Goal: Transaction & Acquisition: Obtain resource

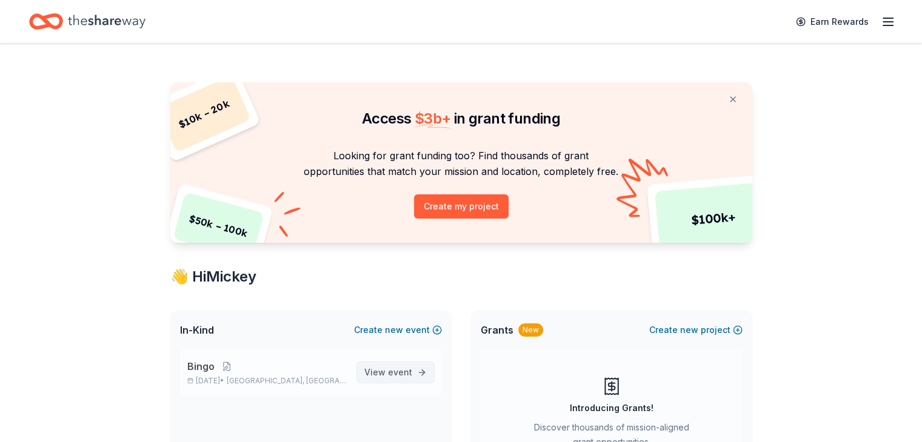
click at [395, 369] on span "event" at bounding box center [400, 372] width 24 height 10
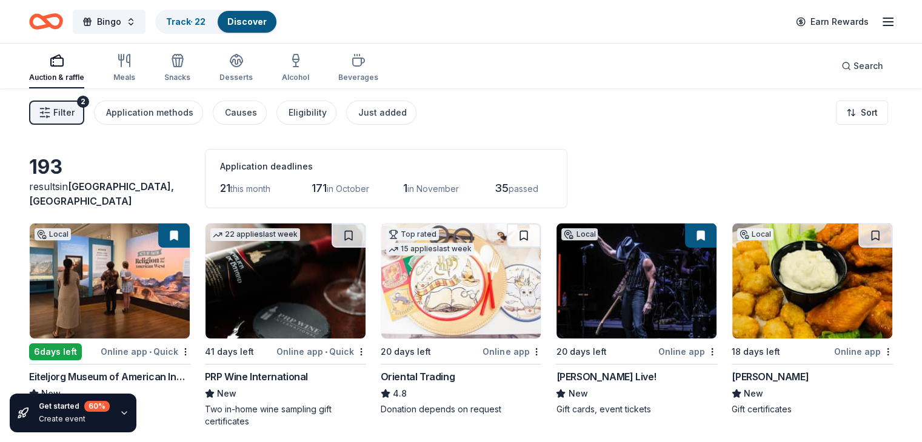
click at [648, 83] on div "Auction & raffle Meals Snacks Desserts Alcohol Beverages Search" at bounding box center [461, 66] width 864 height 45
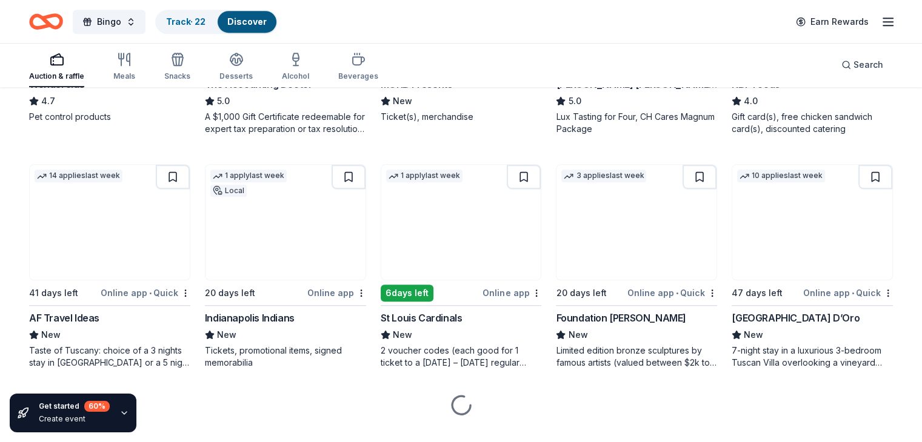
scroll to position [783, 0]
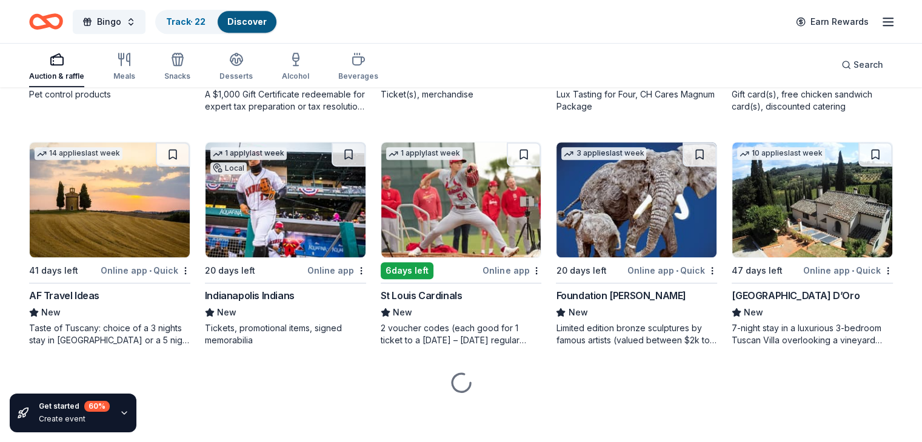
click at [821, 387] on div at bounding box center [461, 383] width 864 height 73
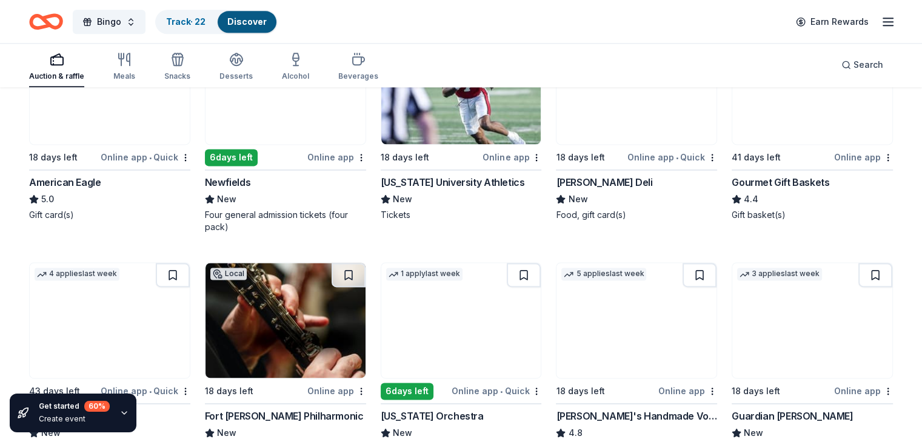
scroll to position [1707, 0]
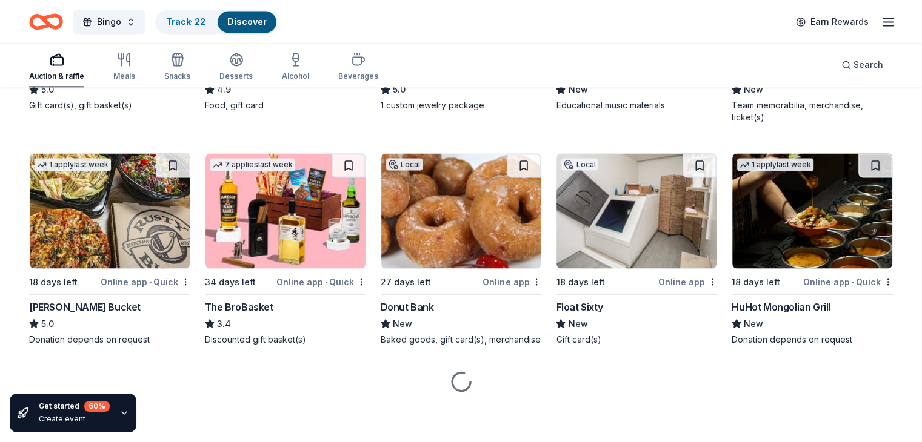
scroll to position [2174, 0]
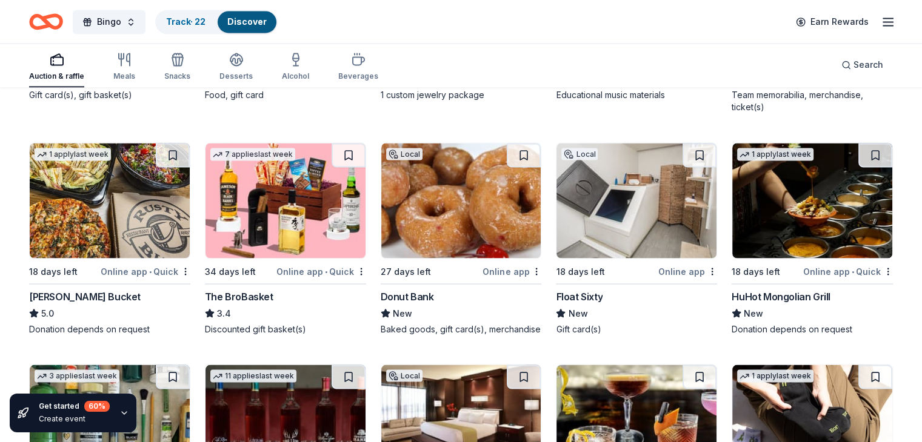
click at [861, 292] on div "HuHot Mongolian Grill" at bounding box center [811, 296] width 161 height 15
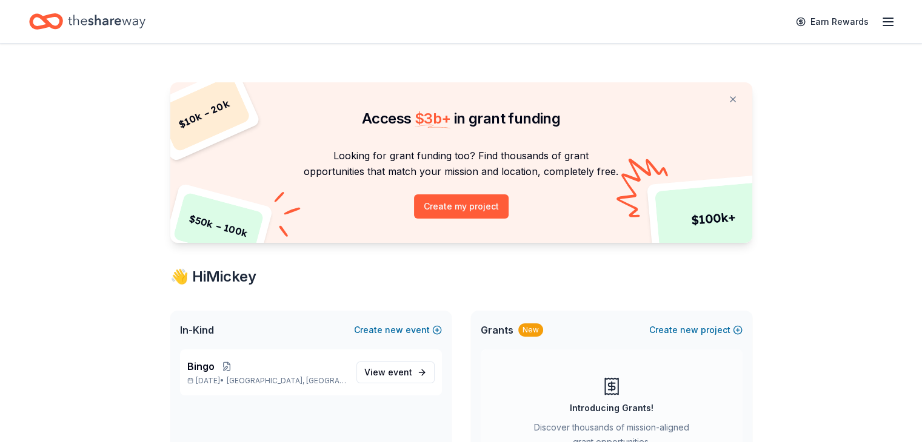
click at [883, 22] on line "button" at bounding box center [888, 22] width 10 height 0
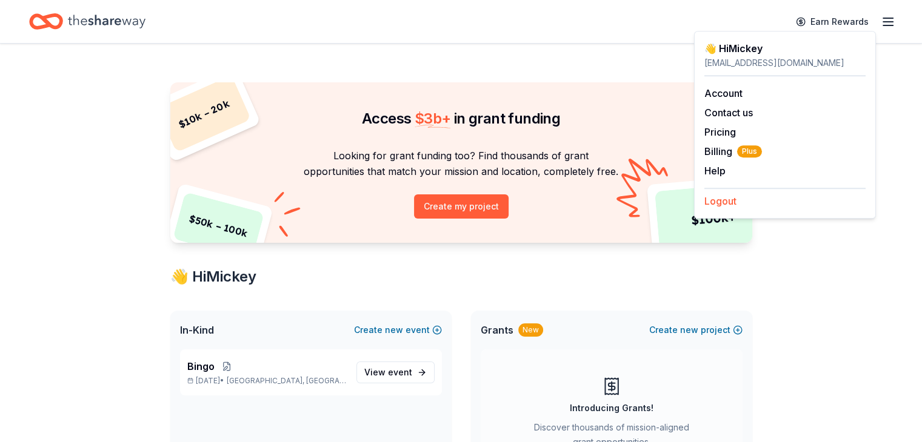
click at [728, 201] on button "Logout" at bounding box center [720, 201] width 32 height 15
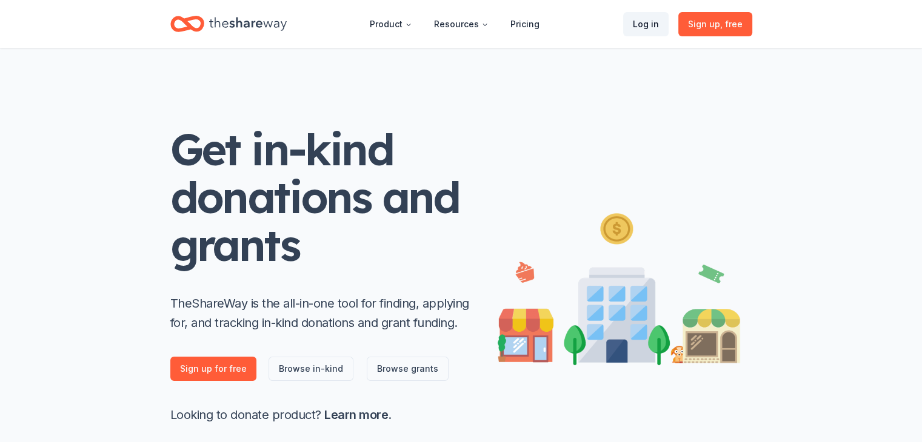
click at [646, 25] on link "Log in" at bounding box center [645, 24] width 45 height 24
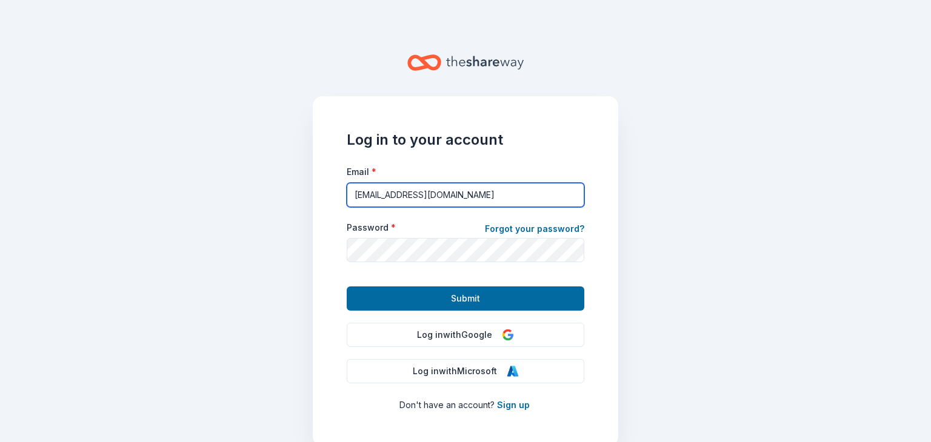
click at [502, 190] on input "mickeyrball@gmail.com" at bounding box center [466, 195] width 238 height 24
type input "brownsburgtrikappa@gmail.com"
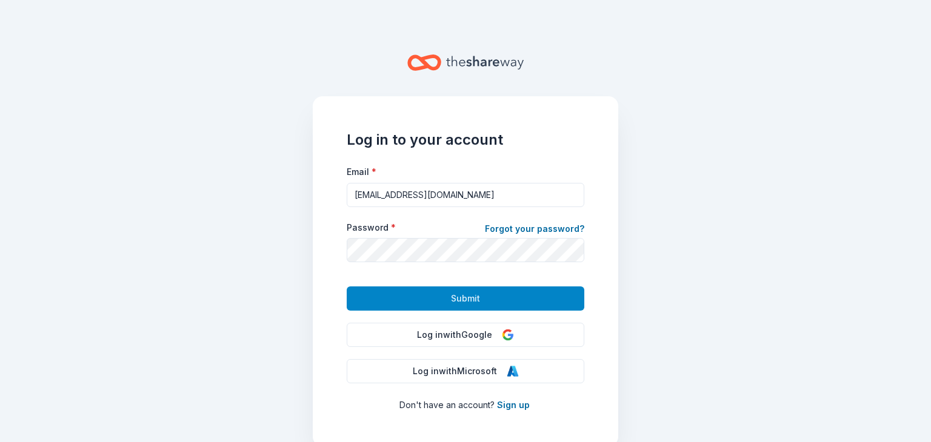
click at [470, 296] on span "Submit" at bounding box center [465, 299] width 29 height 15
